Goal: Navigation & Orientation: Find specific page/section

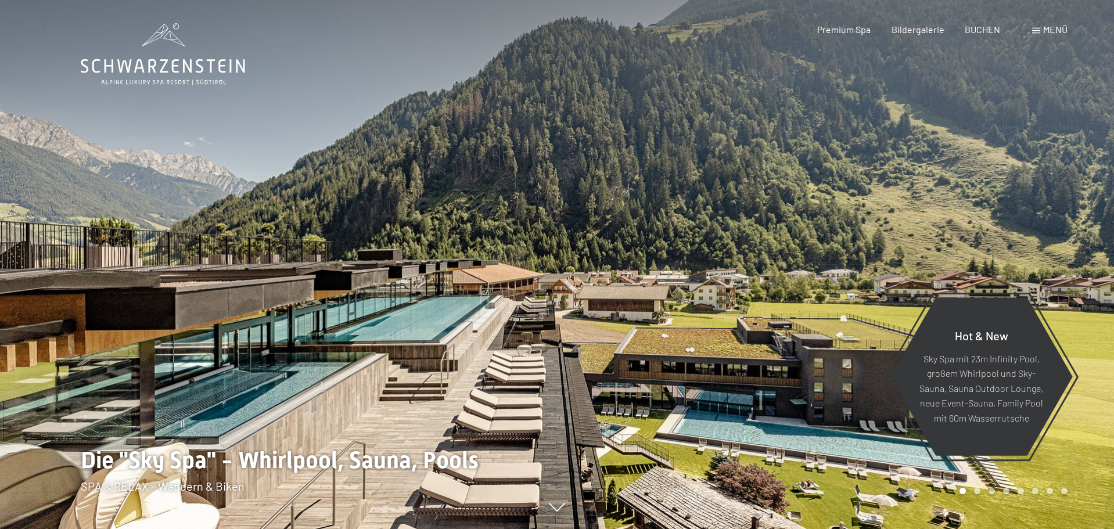
click at [1050, 30] on span "Menü" at bounding box center [1055, 29] width 24 height 11
click at [842, 28] on span "Premium Spa" at bounding box center [843, 29] width 53 height 11
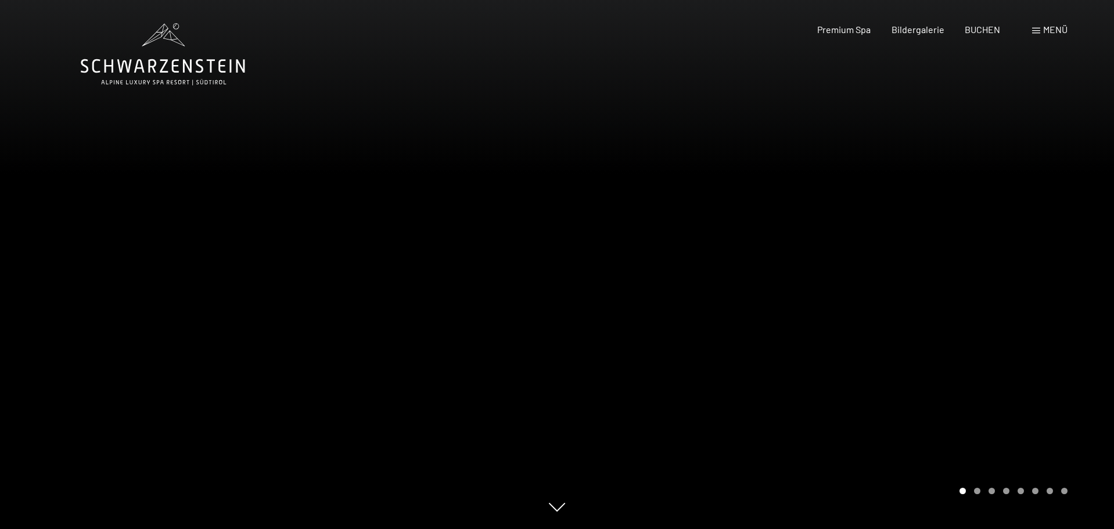
click at [977, 494] on div at bounding box center [835, 264] width 557 height 529
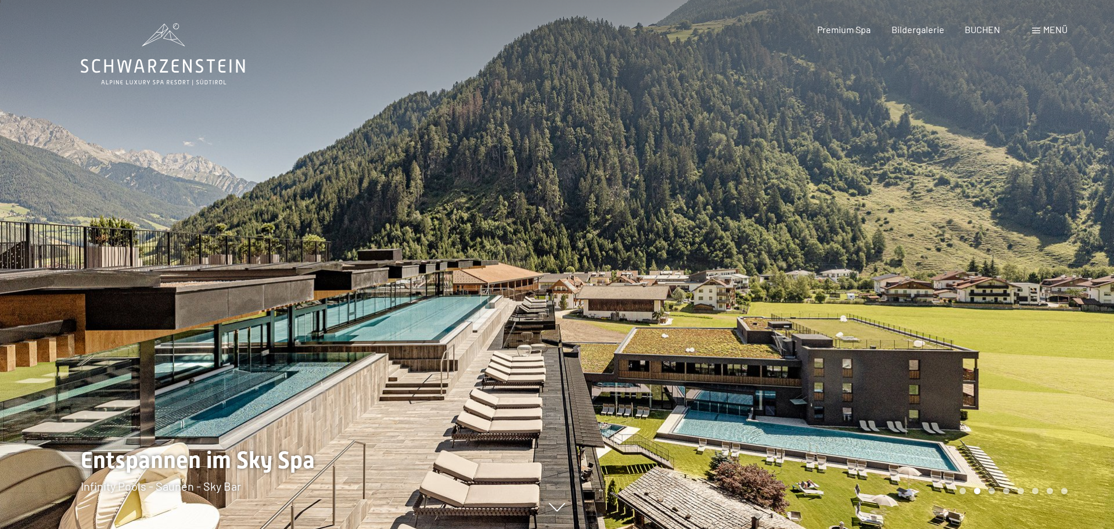
scroll to position [118, 0]
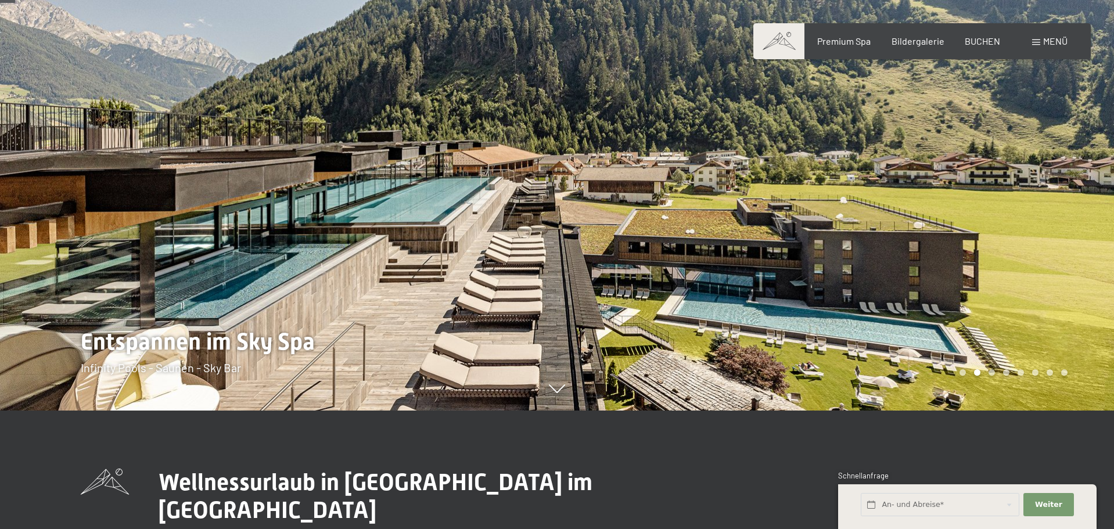
click at [994, 376] on div at bounding box center [835, 146] width 557 height 529
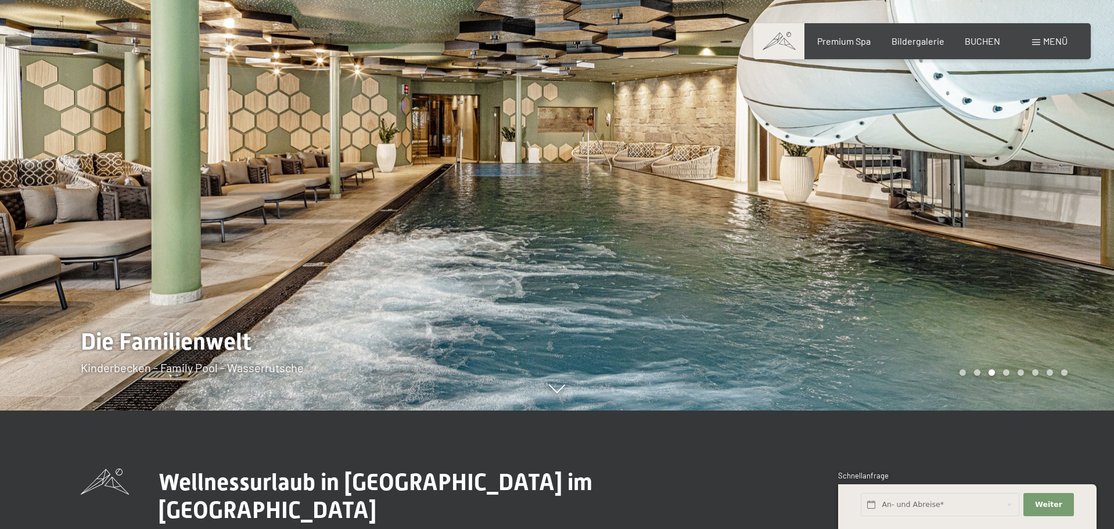
click at [1006, 379] on div at bounding box center [835, 146] width 557 height 529
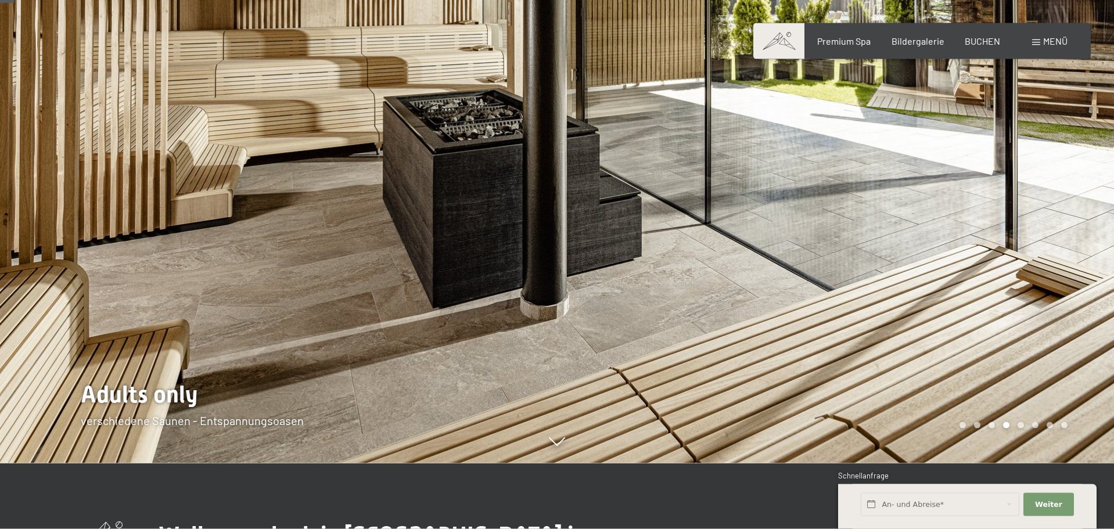
scroll to position [0, 0]
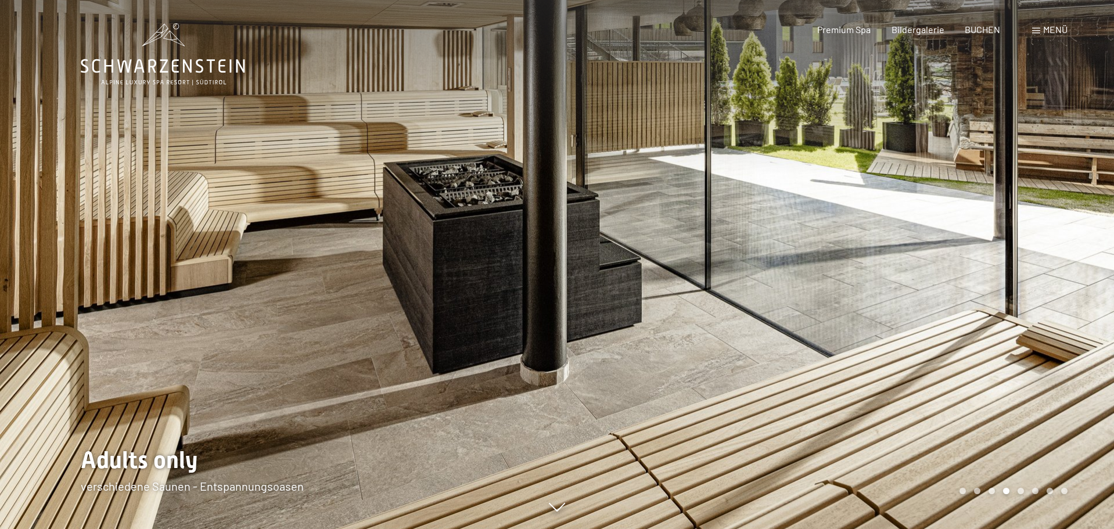
click at [1024, 494] on div at bounding box center [835, 264] width 557 height 529
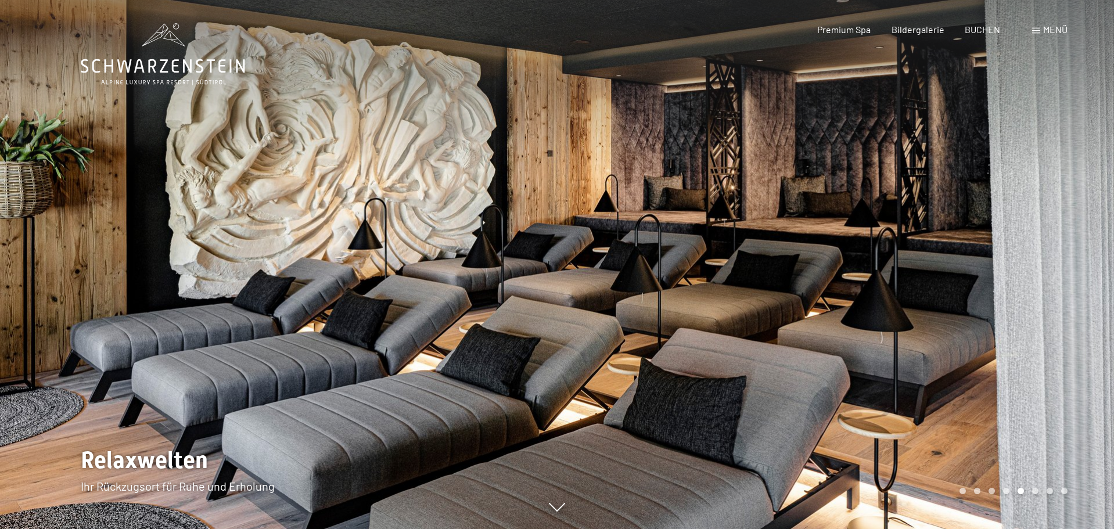
click at [1048, 494] on div at bounding box center [835, 264] width 557 height 529
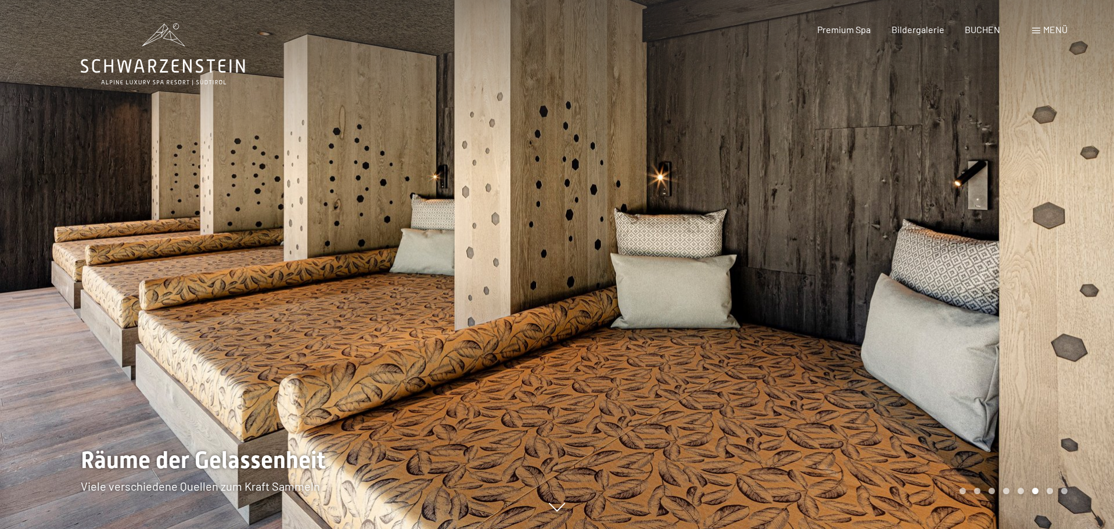
click at [1064, 494] on div at bounding box center [835, 264] width 557 height 529
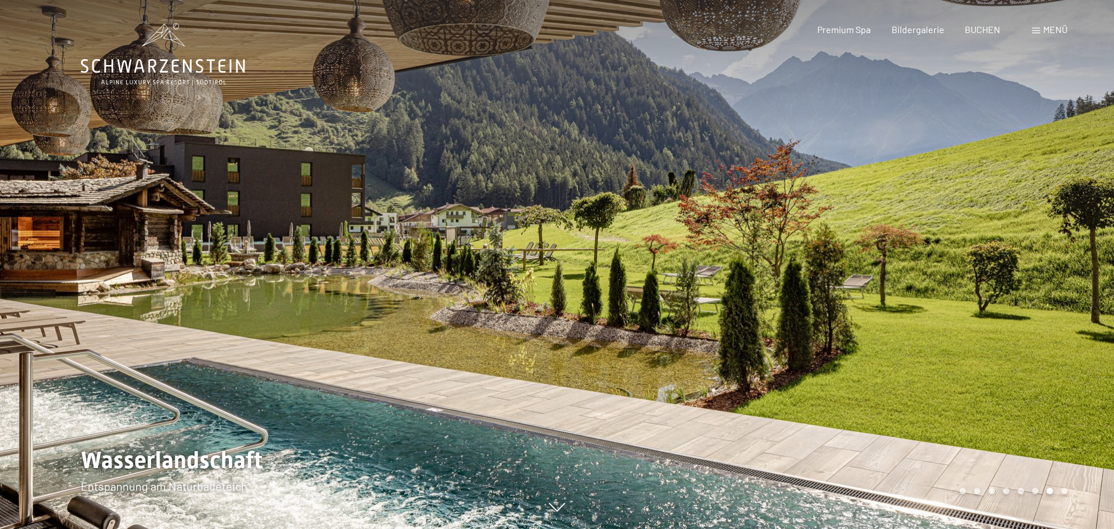
click at [1066, 495] on div at bounding box center [835, 264] width 557 height 529
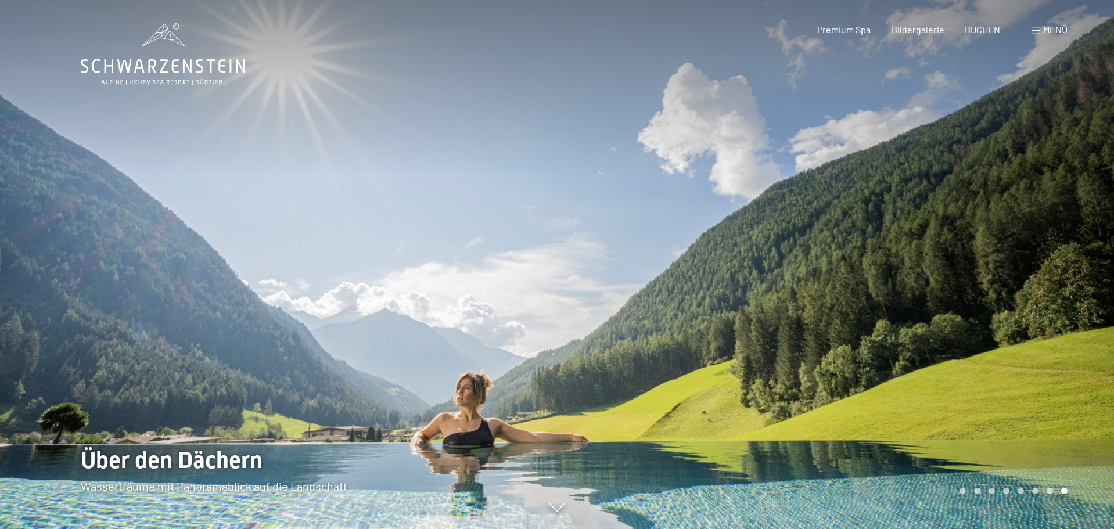
click at [1074, 498] on div at bounding box center [835, 264] width 557 height 529
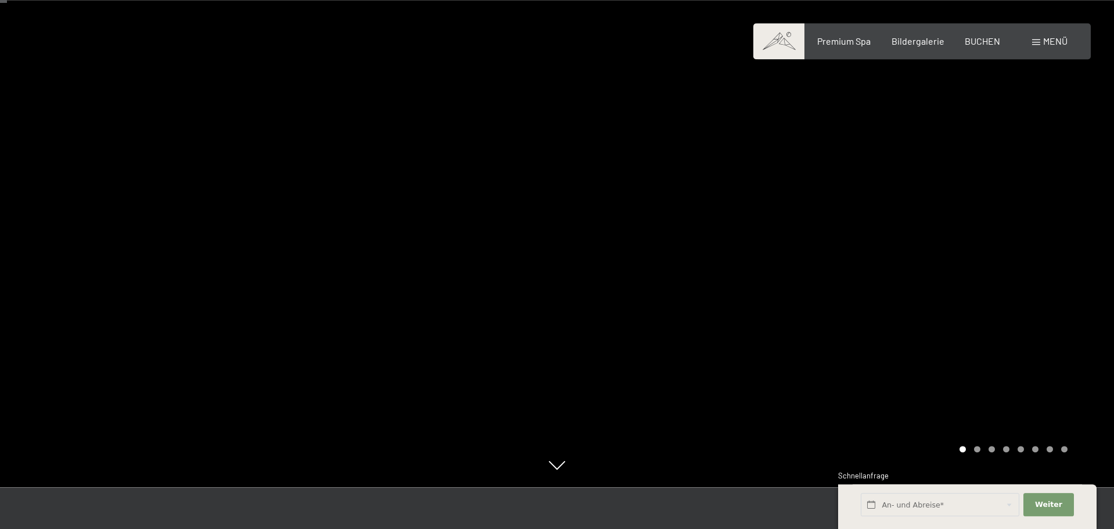
scroll to position [59, 0]
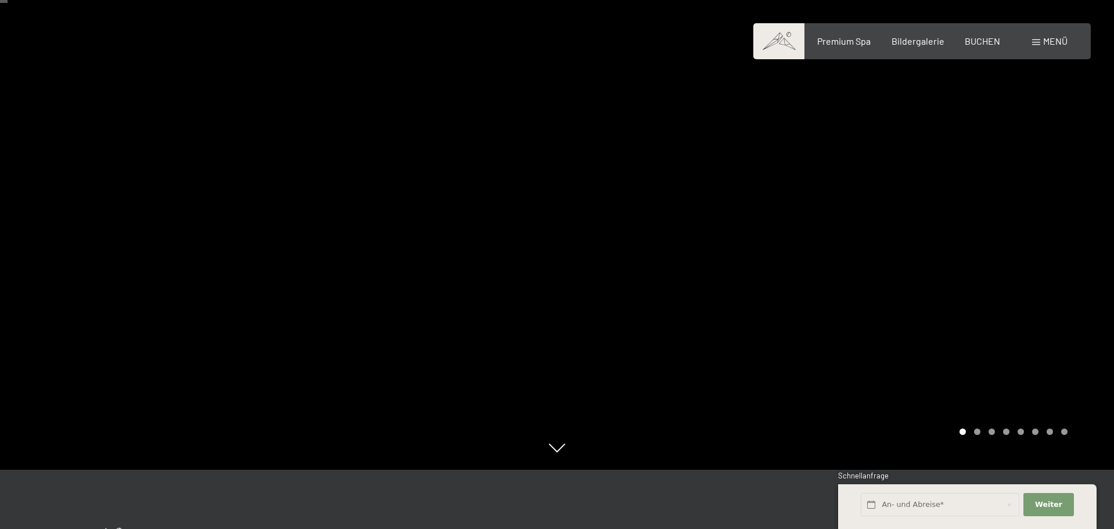
click at [1069, 451] on div at bounding box center [835, 205] width 557 height 529
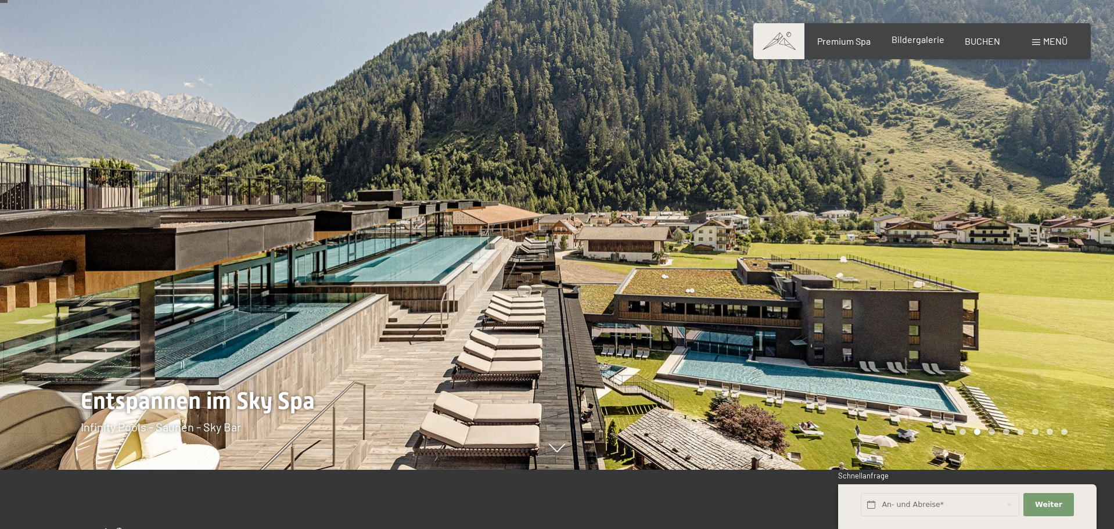
click at [914, 36] on span "Bildergalerie" at bounding box center [917, 39] width 53 height 11
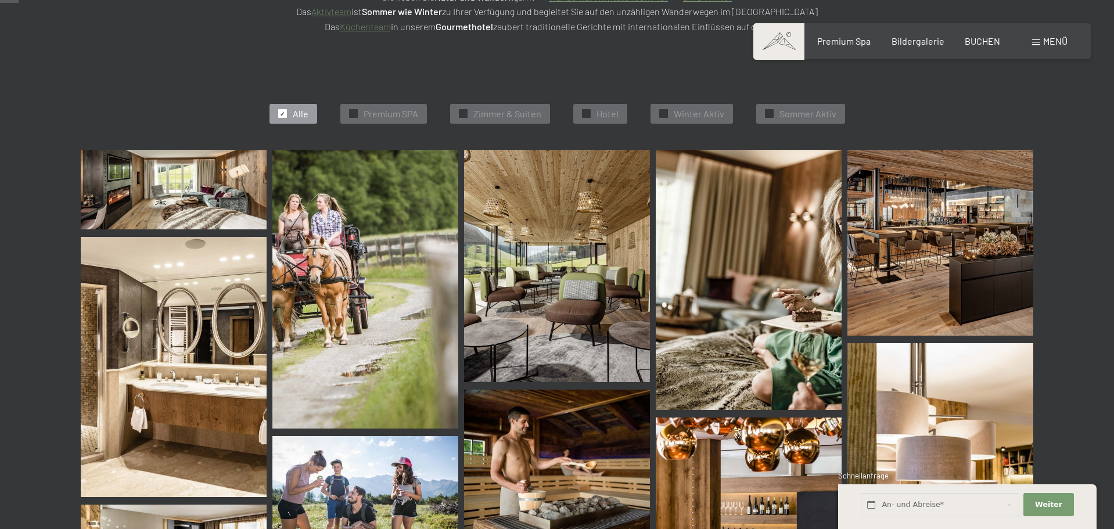
scroll to position [59, 0]
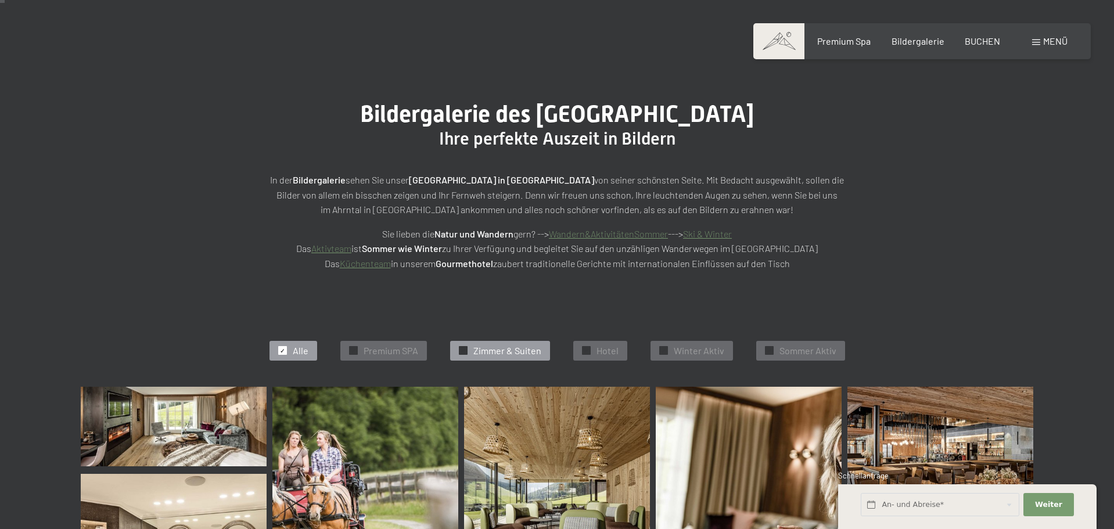
click at [489, 351] on span "Zimmer & Suiten" at bounding box center [507, 350] width 68 height 13
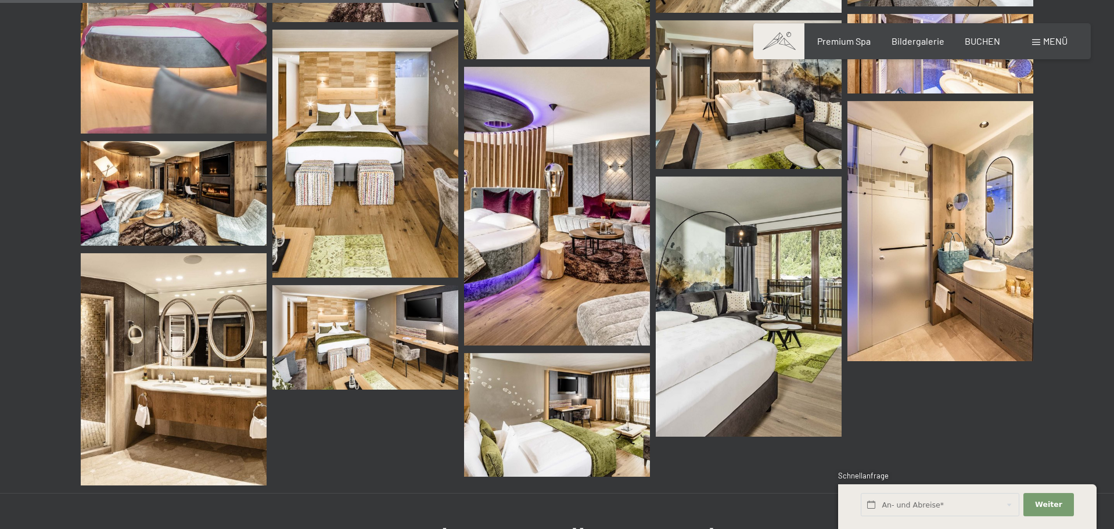
scroll to position [588, 0]
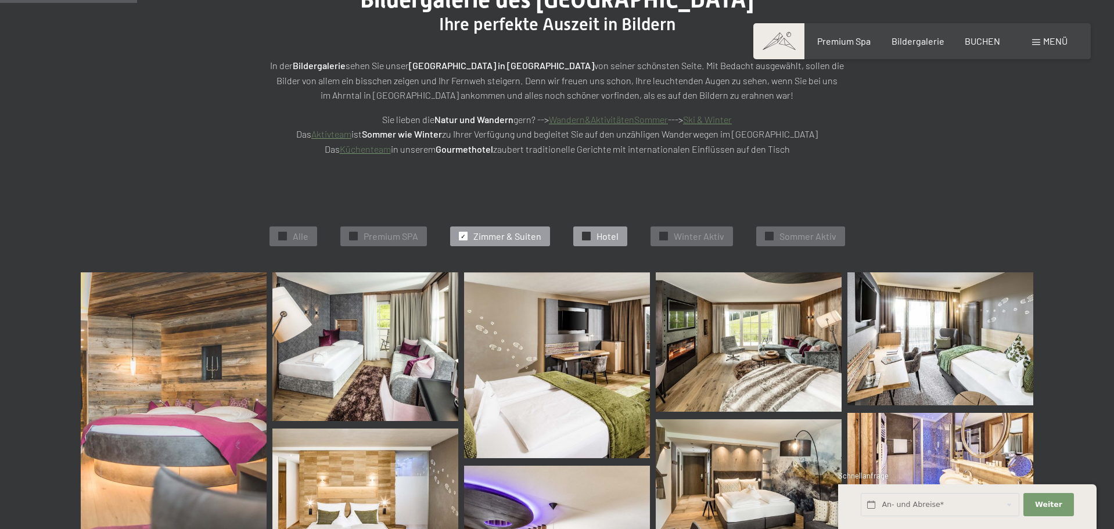
click at [615, 238] on span "Hotel" at bounding box center [607, 236] width 22 height 13
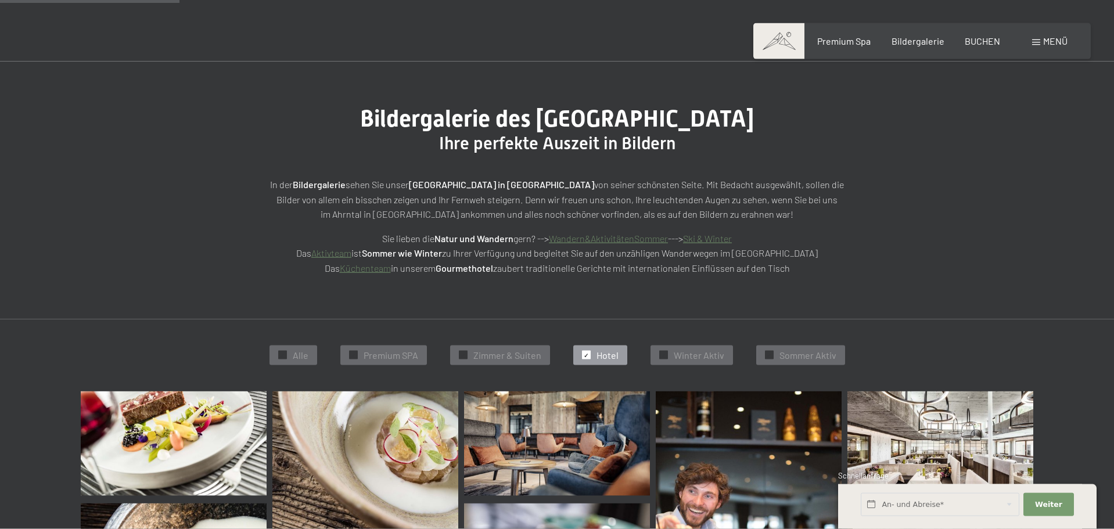
scroll to position [0, 0]
